Goal: Information Seeking & Learning: Understand process/instructions

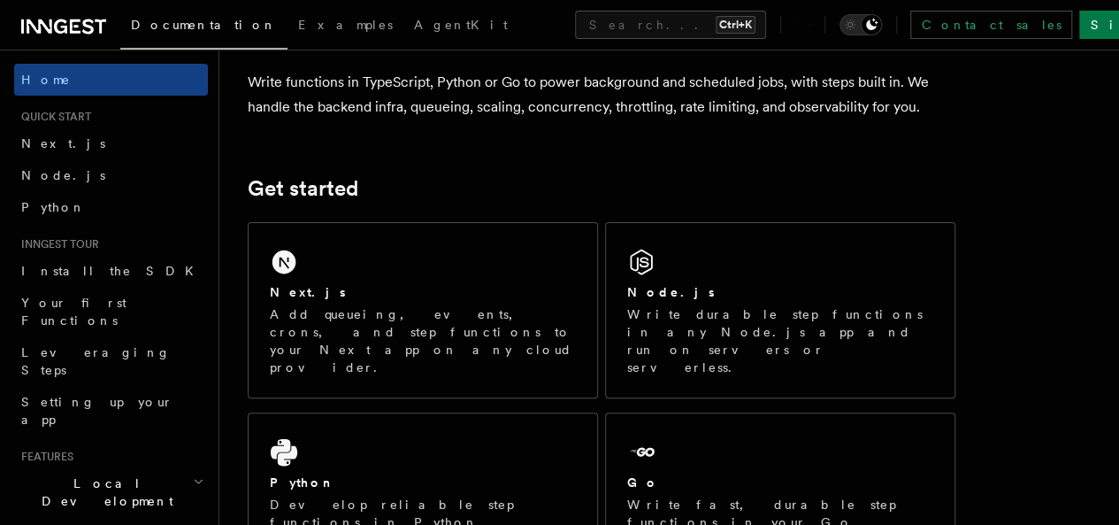
scroll to position [251, 0]
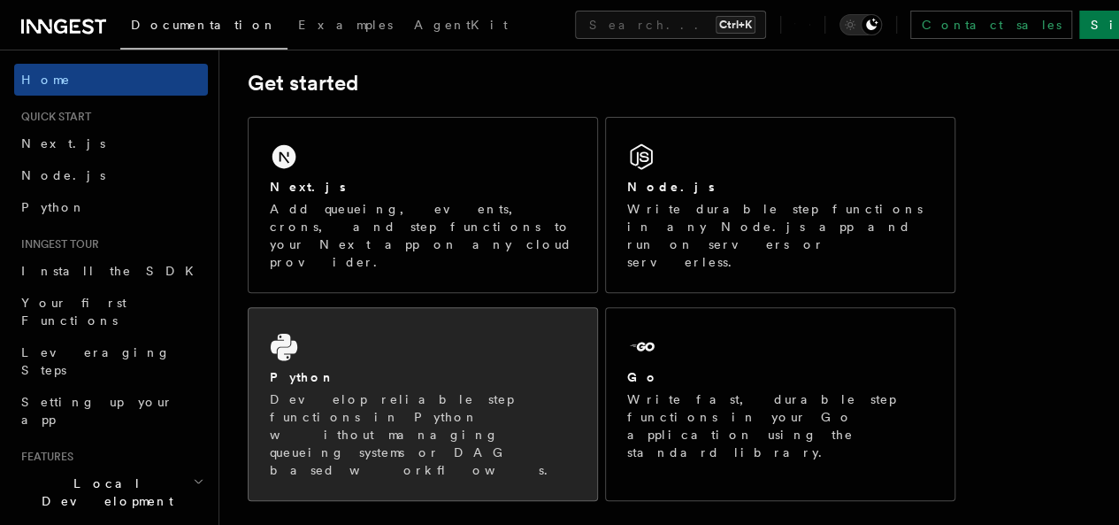
click at [449, 373] on div "Python" at bounding box center [423, 377] width 306 height 19
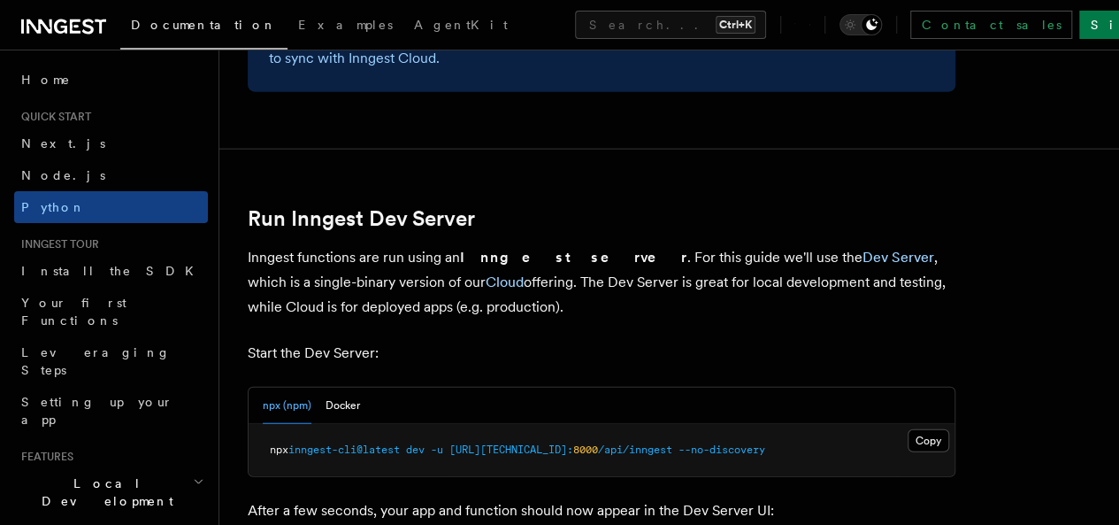
scroll to position [2055, 0]
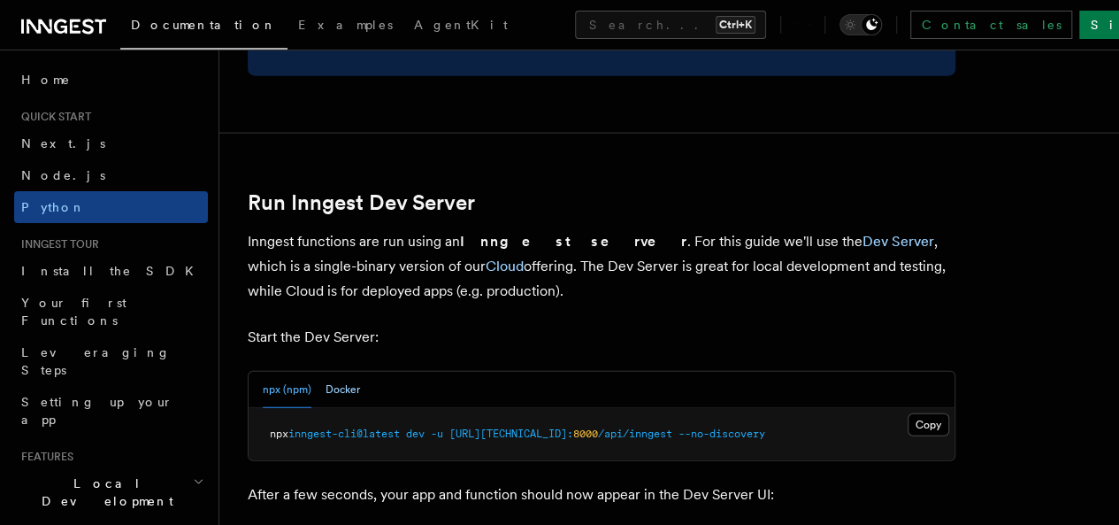
click at [338, 381] on button "Docker" at bounding box center [343, 390] width 35 height 36
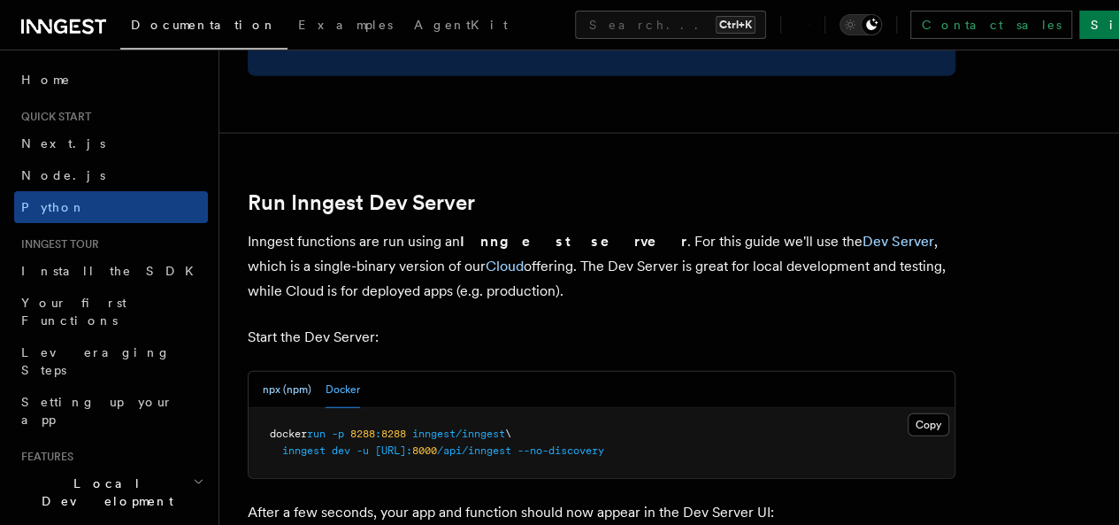
click at [274, 381] on button "npx (npm)" at bounding box center [287, 390] width 49 height 36
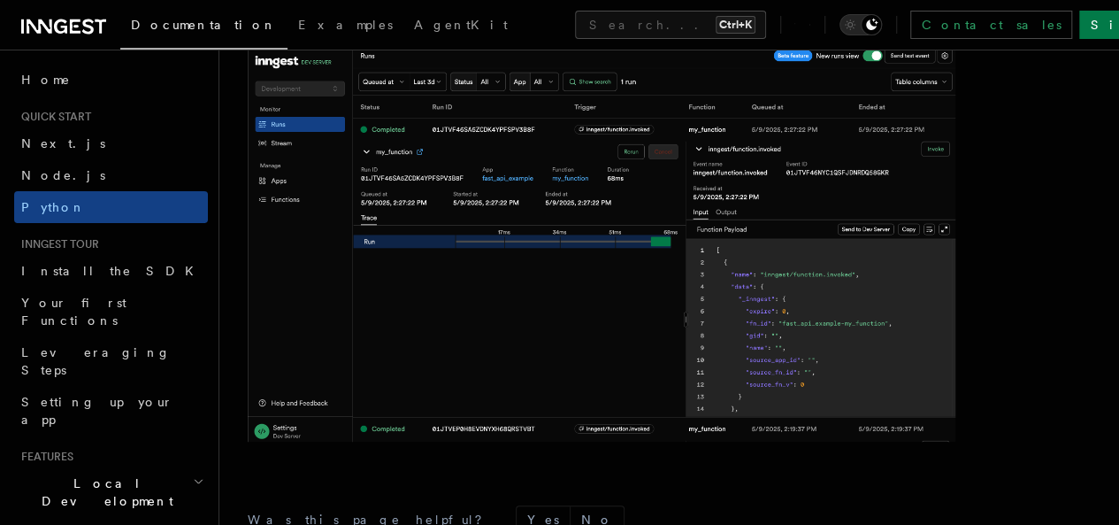
scroll to position [3838, 0]
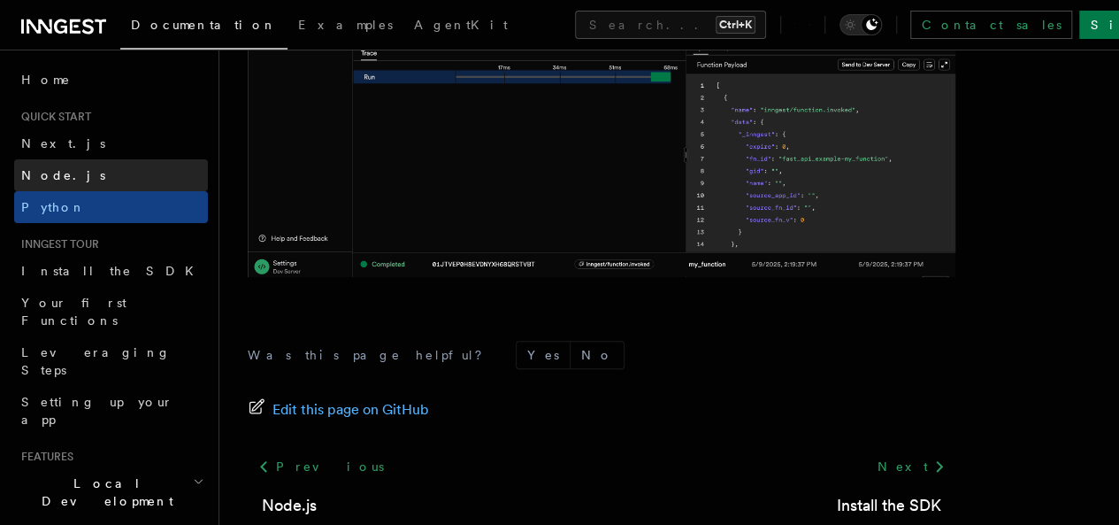
click at [99, 168] on link "Node.js" at bounding box center [111, 175] width 194 height 32
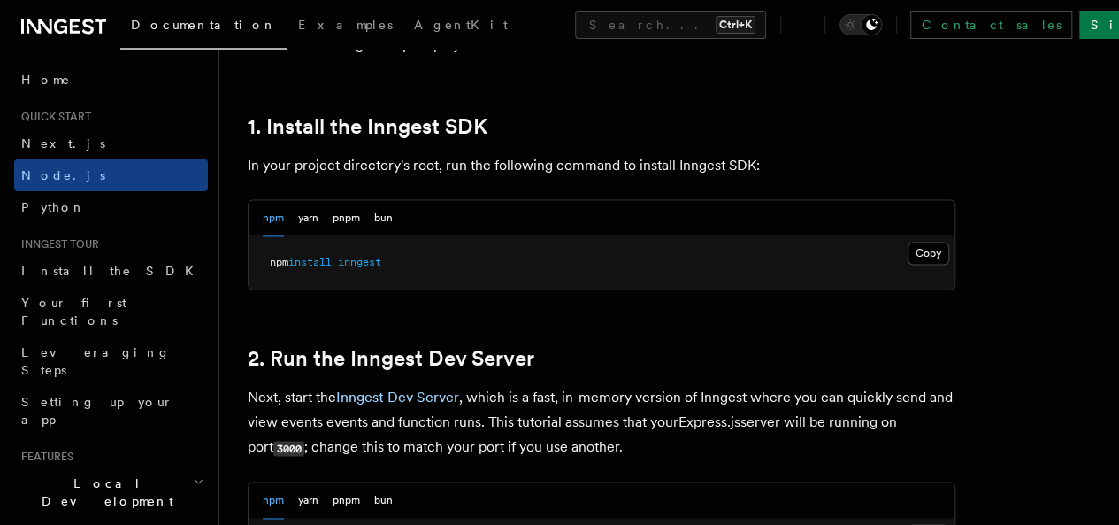
scroll to position [1108, 0]
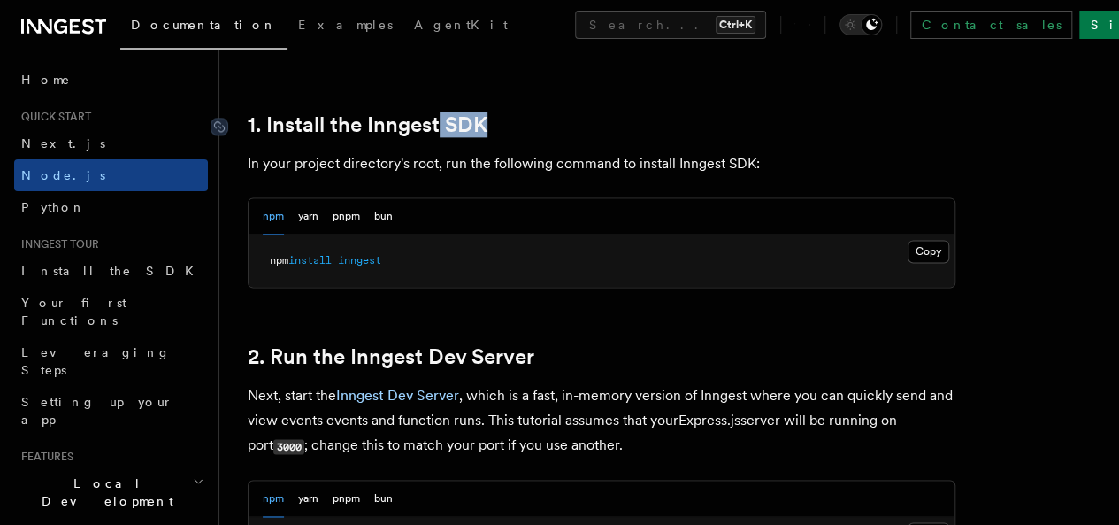
drag, startPoint x: 495, startPoint y: 147, endPoint x: 438, endPoint y: 142, distance: 56.8
click at [438, 137] on h2 "1. Install the Inngest SDK" at bounding box center [602, 124] width 708 height 25
copy link "SDK"
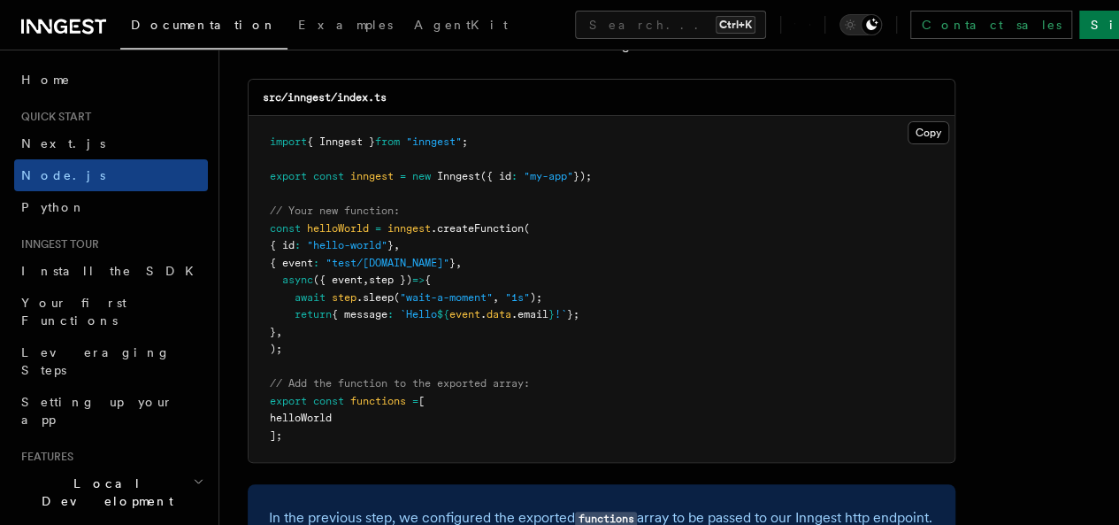
scroll to position [3562, 0]
click at [449, 147] on span ""inngest"" at bounding box center [434, 140] width 56 height 12
click at [540, 250] on pre "import { Inngest } from "inngest" ; export const inngest = new Inngest ({ id : …" at bounding box center [602, 288] width 706 height 346
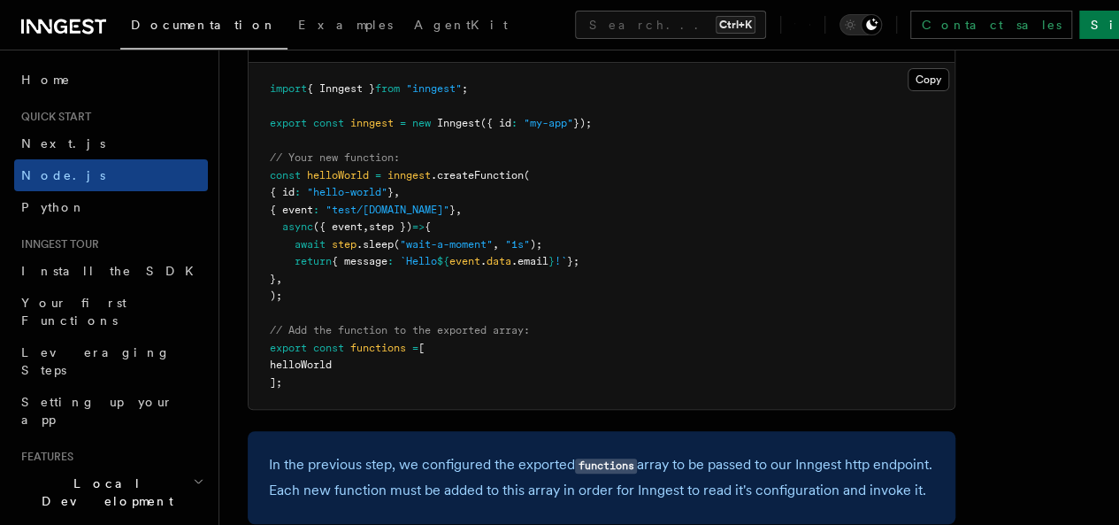
scroll to position [3652, 0]
